Goal: Task Accomplishment & Management: Use online tool/utility

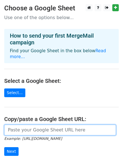
click at [31, 125] on input "url" at bounding box center [60, 130] width 112 height 11
paste input "[URL][DOMAIN_NAME]"
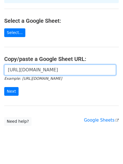
scroll to position [61, 0]
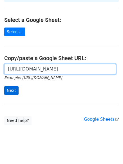
type input "https://docs.google.com/spreadsheets/d/1YUFZx5nUTZEOUeEi-lFISFpOXPV1-3s9tSj00VS…"
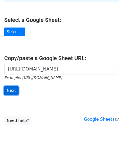
scroll to position [0, 0]
click at [13, 86] on input "Next" at bounding box center [11, 90] width 14 height 9
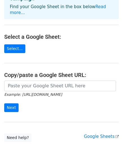
scroll to position [76, 0]
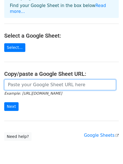
click at [26, 80] on input "url" at bounding box center [60, 85] width 112 height 11
paste input "https://docs.google.com/spreadsheets/d/1QdUd1k-Ne_VKSfY3UouL1cbWqzb6wnlelhfKhRS…"
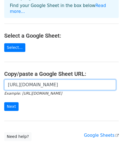
scroll to position [0, 140]
type input "https://docs.google.com/spreadsheets/d/1QdUd1k-Ne_VKSfY3UouL1cbWqzb6wnlelhfKhRS…"
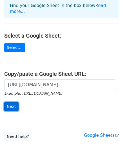
scroll to position [0, 0]
click at [13, 103] on input "Next" at bounding box center [11, 106] width 14 height 9
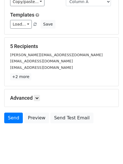
scroll to position [77, 0]
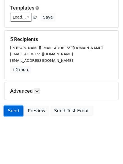
click at [14, 110] on link "Send" at bounding box center [13, 111] width 19 height 11
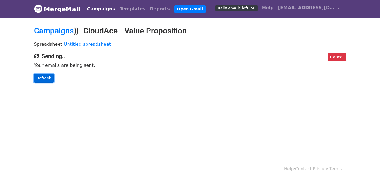
click at [44, 76] on link "Refresh" at bounding box center [44, 78] width 20 height 9
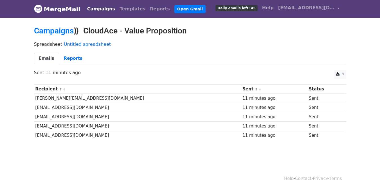
click at [277, 50] on div "Spreadsheet: Untitled spreadsheet Emails Reports" at bounding box center [190, 55] width 321 height 32
click at [175, 9] on link "Open Gmail" at bounding box center [190, 9] width 31 height 8
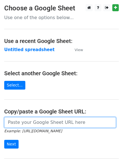
click at [25, 122] on input "url" at bounding box center [60, 122] width 112 height 11
paste input "https://docs.google.com/spreadsheets/d/1QdUd1k-Ne_VKSfY3UouL1cbWqzb6wnlelhfKhRS…"
type input "https://docs.google.com/spreadsheets/d/1QdUd1k-Ne_VKSfY3UouL1cbWqzb6wnlelhfKhRS…"
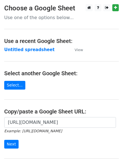
scroll to position [60, 0]
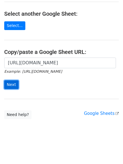
click at [10, 84] on input "Next" at bounding box center [11, 85] width 14 height 9
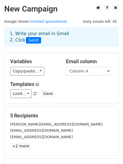
scroll to position [77, 0]
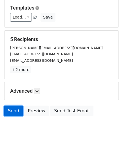
click at [14, 111] on link "Send" at bounding box center [13, 111] width 19 height 11
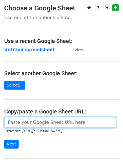
click at [16, 122] on input "url" at bounding box center [60, 122] width 112 height 11
paste input "https://docs.google.com/spreadsheets/d/1QdUd1k-Ne_VKSfY3UouL1cbWqzb6wnlelhfKhRS…"
type input "https://docs.google.com/spreadsheets/d/1QdUd1k-Ne_VKSfY3UouL1cbWqzb6wnlelhfKhRS…"
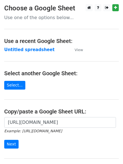
scroll to position [60, 0]
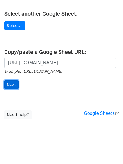
click at [11, 82] on input "Next" at bounding box center [11, 85] width 14 height 9
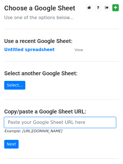
click at [37, 125] on input "url" at bounding box center [60, 122] width 112 height 11
paste input "https://docs.google.com/spreadsheets/d/1QdUd1k-Ne_VKSfY3UouL1cbWqzb6wnlelhfKhRS…"
type input "https://docs.google.com/spreadsheets/d/1QdUd1k-Ne_VKSfY3UouL1cbWqzb6wnlelhfKhRS…"
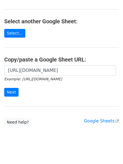
scroll to position [60, 0]
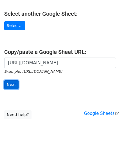
click at [12, 84] on input "Next" at bounding box center [11, 85] width 14 height 9
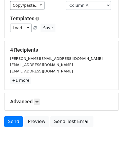
scroll to position [77, 0]
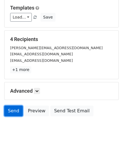
click at [13, 111] on link "Send" at bounding box center [13, 111] width 19 height 11
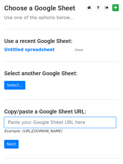
click at [21, 120] on input "url" at bounding box center [60, 122] width 112 height 11
paste input "[URL][DOMAIN_NAME]"
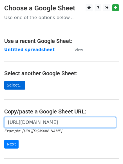
type input "[URL][DOMAIN_NAME]"
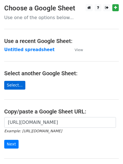
scroll to position [0, 0]
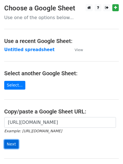
click at [11, 143] on input "Next" at bounding box center [11, 144] width 14 height 9
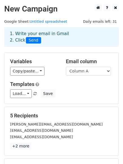
scroll to position [77, 0]
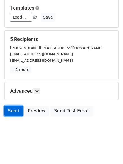
click at [14, 111] on link "Send" at bounding box center [13, 111] width 19 height 11
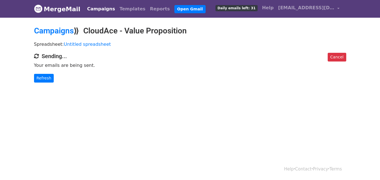
drag, startPoint x: 342, startPoint y: 0, endPoint x: 260, endPoint y: 39, distance: 90.8
click at [260, 39] on div "Spreadsheet: Untitled spreadsheet" at bounding box center [190, 46] width 321 height 14
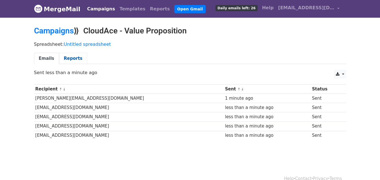
click at [69, 58] on link "Reports" at bounding box center [73, 59] width 28 height 12
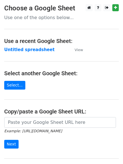
scroll to position [60, 0]
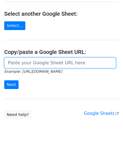
click at [20, 65] on input "url" at bounding box center [60, 63] width 112 height 11
paste input "https://docs.google.com/spreadsheets/d/1QdUd1k-Ne_VKSfY3UouL1cbWqzb6wnlelhfKhRS…"
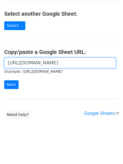
scroll to position [0, 140]
type input "https://docs.google.com/spreadsheets/d/1QdUd1k-Ne_VKSfY3UouL1cbWqzb6wnlelhfKhRS…"
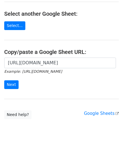
scroll to position [0, 0]
click at [12, 82] on input "Next" at bounding box center [11, 85] width 14 height 9
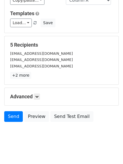
scroll to position [49, 0]
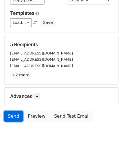
click at [15, 115] on link "Send" at bounding box center [13, 116] width 19 height 11
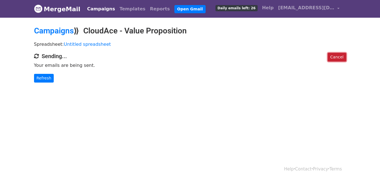
click at [339, 56] on link "Cancel" at bounding box center [337, 57] width 18 height 9
